Goal: Information Seeking & Learning: Learn about a topic

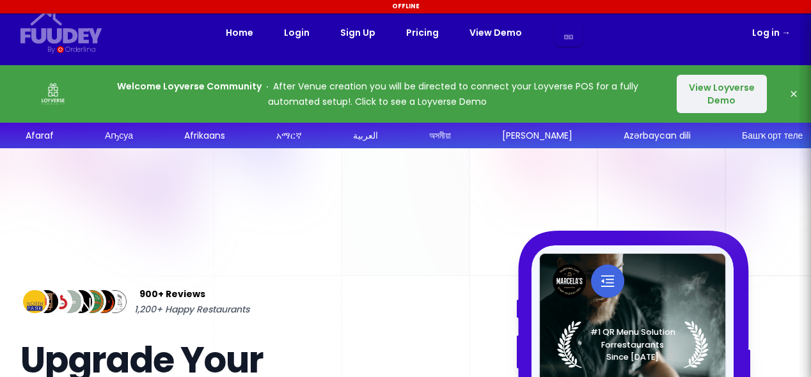
select select "en"
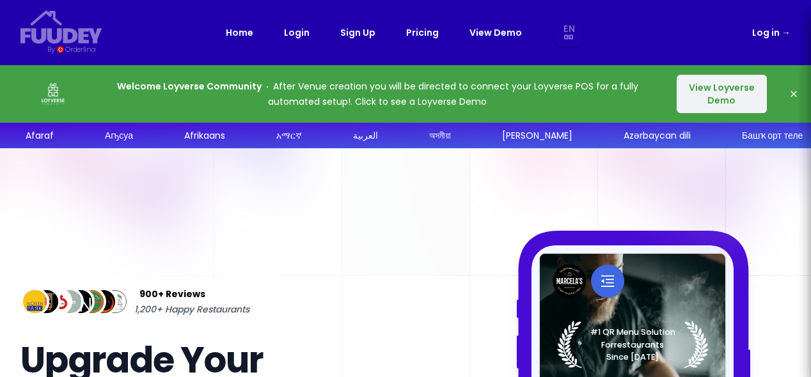
click at [793, 93] on icon "button" at bounding box center [793, 94] width 6 height 6
select select "en"
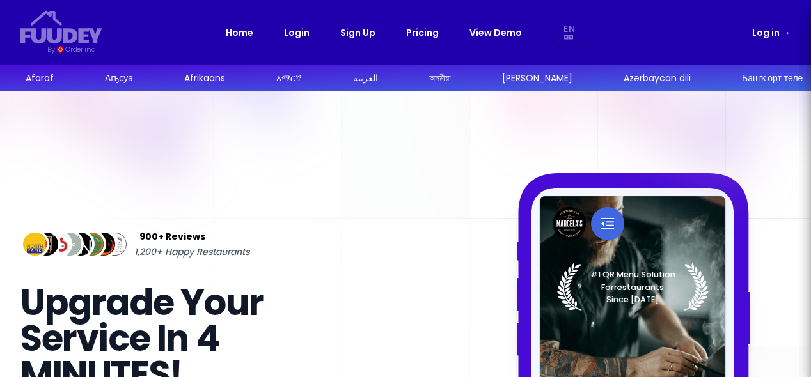
click at [424, 33] on link "Pricing" at bounding box center [422, 32] width 33 height 15
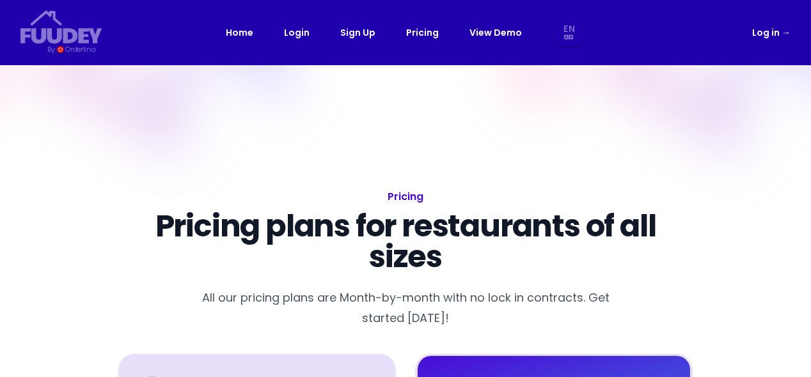
select select "en"
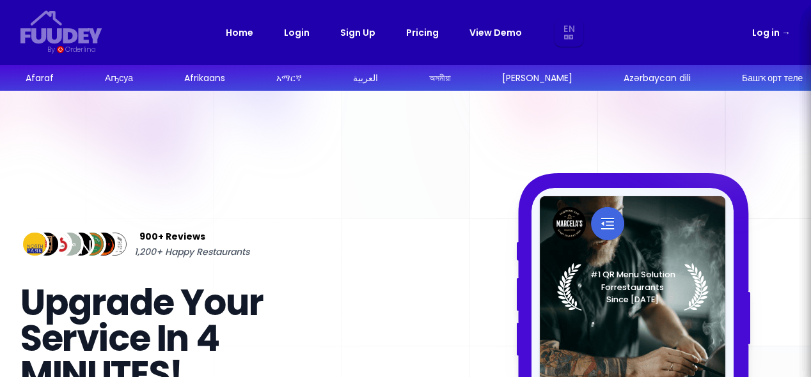
select select "en"
drag, startPoint x: 800, startPoint y: 200, endPoint x: 807, endPoint y: 259, distance: 59.2
select select "en"
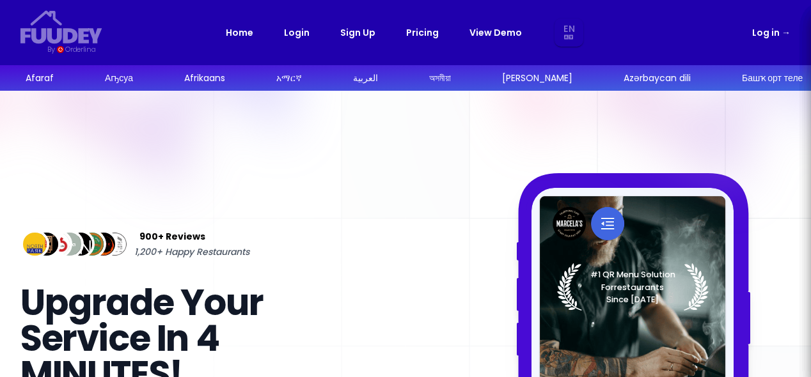
select select "en"
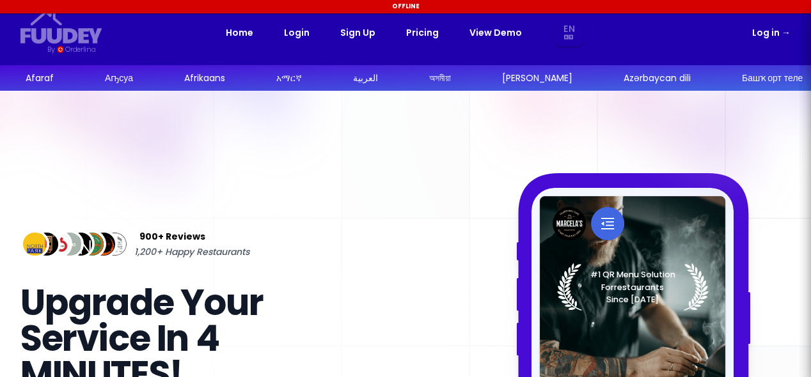
select select "en"
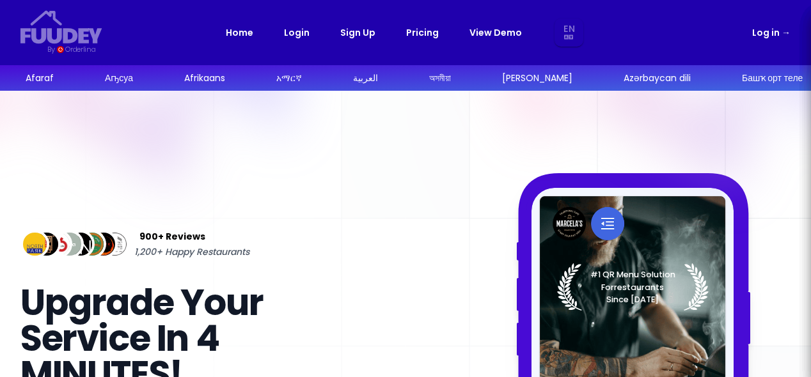
select select "en"
